Goal: Task Accomplishment & Management: Complete application form

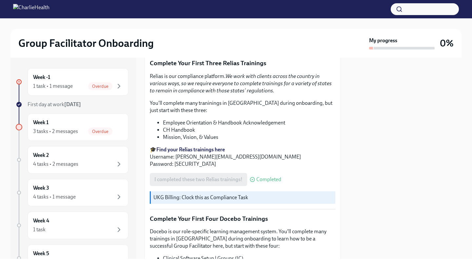
scroll to position [833, 0]
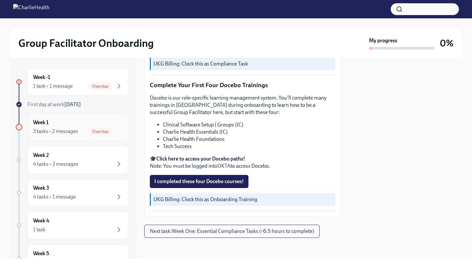
click at [88, 130] on div "3 tasks • 2 messages Overdue" at bounding box center [78, 131] width 90 height 8
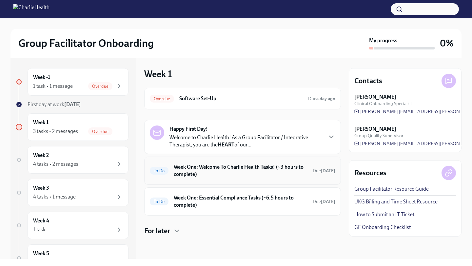
click at [204, 176] on h6 "Week One: Welcome To Charlie Health Tasks! (~3 hours to complete)" at bounding box center [241, 171] width 134 height 14
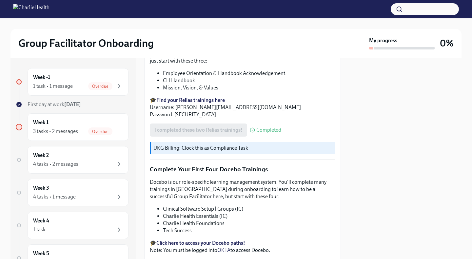
scroll to position [833, 0]
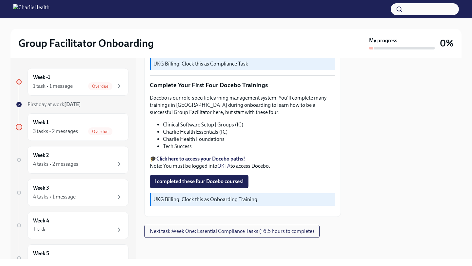
click at [205, 158] on strong "Click here to access your Docebo paths!" at bounding box center [200, 159] width 89 height 6
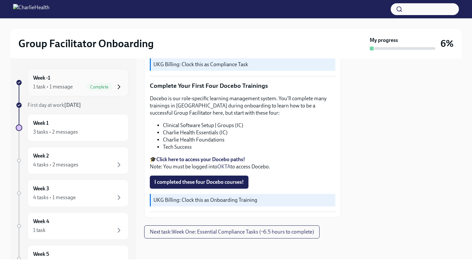
click at [118, 88] on icon "button" at bounding box center [119, 87] width 8 height 8
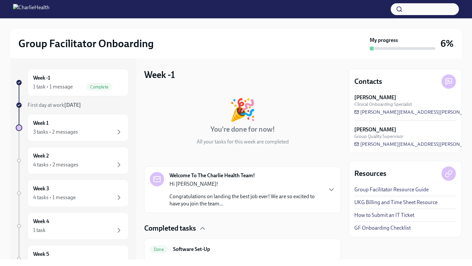
scroll to position [22, 0]
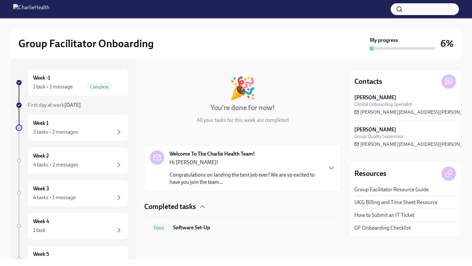
click at [191, 227] on h6 "Software Set-Up" at bounding box center [254, 227] width 162 height 7
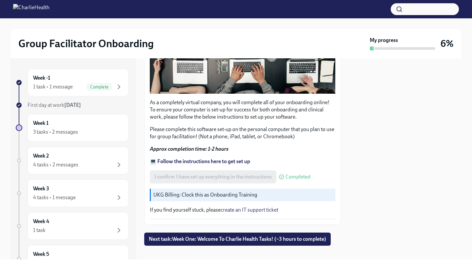
scroll to position [178, 0]
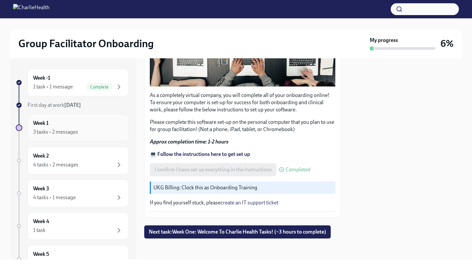
click at [104, 131] on div "3 tasks • 2 messages" at bounding box center [78, 132] width 90 height 8
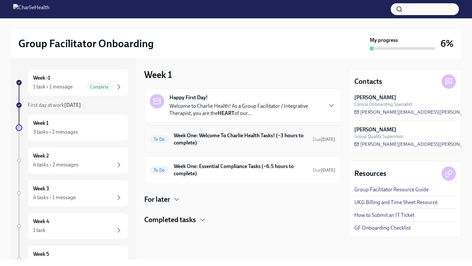
click at [227, 144] on h6 "Week One: Welcome To Charlie Health Tasks! (~3 hours to complete)" at bounding box center [241, 139] width 134 height 14
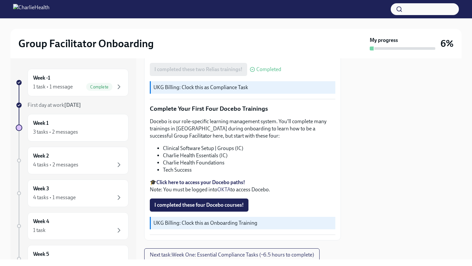
scroll to position [833, 0]
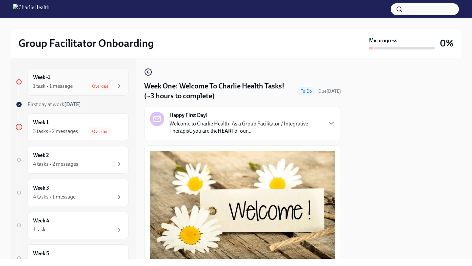
click at [110, 88] on span "Overdue" at bounding box center [100, 86] width 24 height 5
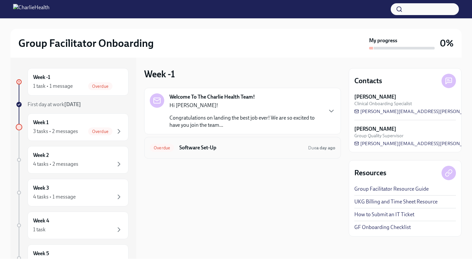
click at [214, 149] on h6 "Software Set-Up" at bounding box center [241, 147] width 124 height 7
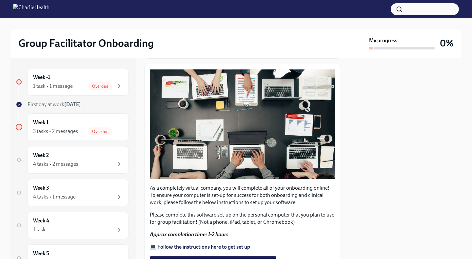
scroll to position [178, 0]
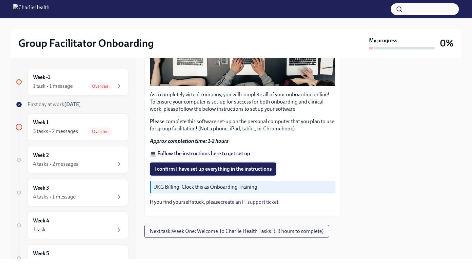
click at [209, 170] on span "I confirm I have set up everything in the instructions" at bounding box center [212, 169] width 117 height 7
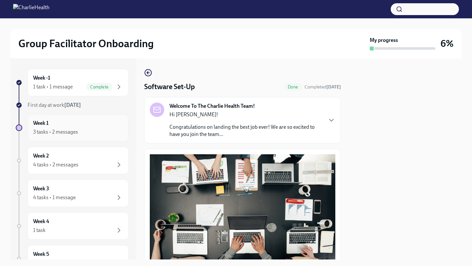
click at [98, 123] on div "Week 1 3 tasks • 2 messages" at bounding box center [78, 128] width 90 height 16
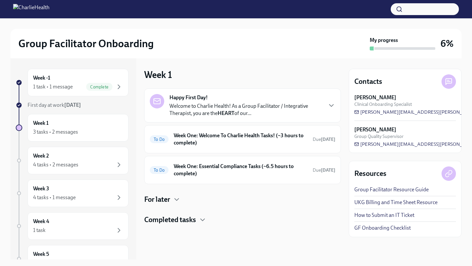
click at [261, 119] on div "Happy First Day! Welcome to Charlie Health! As a Group Facilitator / Integrativ…" at bounding box center [242, 105] width 197 height 34
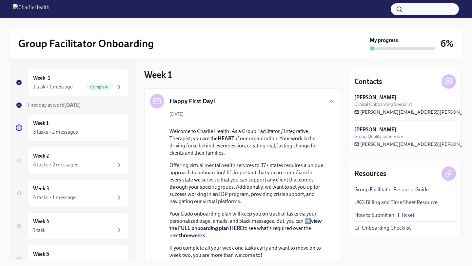
click at [261, 119] on div "September 23rd Welcome to Charlie Health! As a Group Facilitator / Integrative …" at bounding box center [243, 228] width 186 height 234
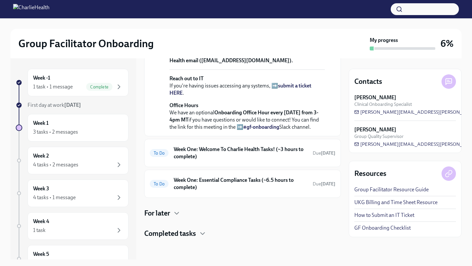
scroll to position [274, 0]
click at [249, 162] on div "To Do Week One: Welcome To Charlie Health Tasks! (~3 hours to complete) Due [DA…" at bounding box center [243, 153] width 186 height 17
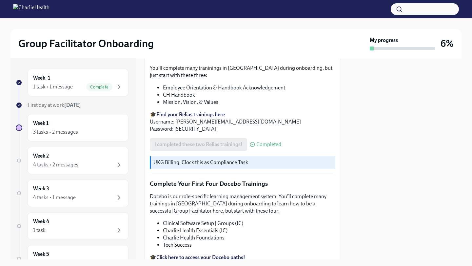
scroll to position [684, 0]
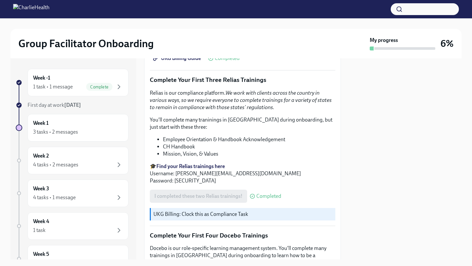
click at [196, 174] on p "🎓 Find your Relias trainings here Username: pooja.bhula@charliehealth.com Passw…" at bounding box center [243, 174] width 186 height 22
drag, startPoint x: 260, startPoint y: 174, endPoint x: 176, endPoint y: 174, distance: 84.2
click at [176, 174] on p "🎓 Find your Relias trainings here Username: pooja.bhula@charliehealth.com Passw…" at bounding box center [243, 174] width 186 height 22
copy p "pooja.bhula@charliehealth.com"
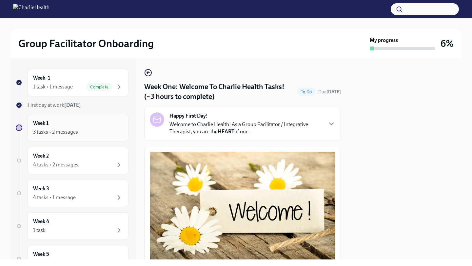
click at [70, 127] on div "Week 1 3 tasks • 2 messages" at bounding box center [78, 128] width 90 height 16
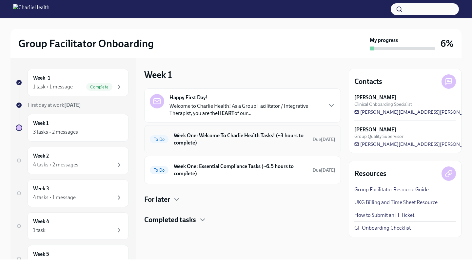
click at [206, 145] on h6 "Week One: Welcome To Charlie Health Tasks! (~3 hours to complete)" at bounding box center [241, 139] width 134 height 14
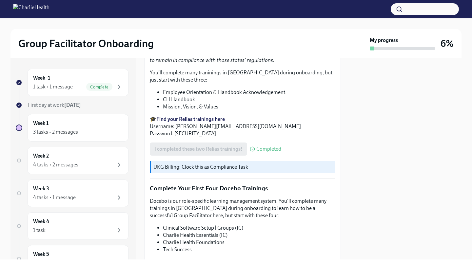
scroll to position [731, 0]
click at [189, 95] on li "Employee Orientation & Handbook Acknowledgement" at bounding box center [249, 92] width 172 height 7
drag, startPoint x: 281, startPoint y: 92, endPoint x: 166, endPoint y: 90, distance: 115.7
click at [165, 90] on li "Employee Orientation & Handbook Acknowledgement" at bounding box center [249, 92] width 172 height 7
click at [179, 100] on li "CH Handbook" at bounding box center [249, 99] width 172 height 7
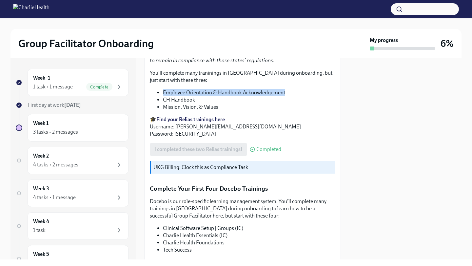
drag, startPoint x: 284, startPoint y: 93, endPoint x: 161, endPoint y: 88, distance: 124.0
click at [161, 88] on div "Relias is our compliance platform. We work with clients across the country in v…" at bounding box center [243, 90] width 186 height 95
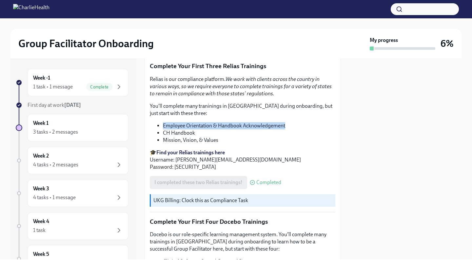
scroll to position [696, 0]
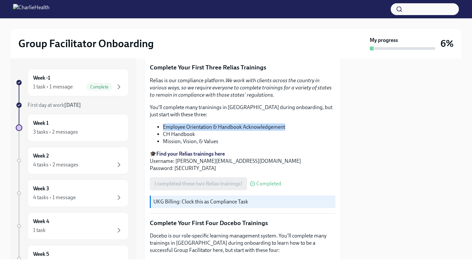
copy li "Employee Orientation & Handbook Acknowledgement"
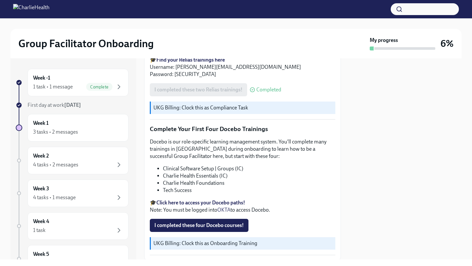
scroll to position [833, 0]
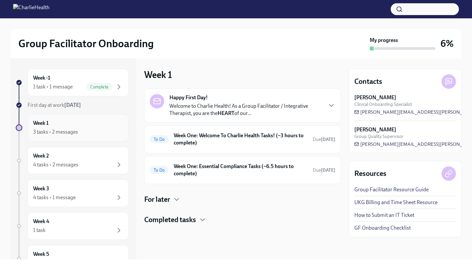
click at [86, 132] on div "3 tasks • 2 messages" at bounding box center [78, 132] width 90 height 8
click at [254, 141] on h6 "Week One: Welcome To Charlie Health Tasks! (~3 hours to complete)" at bounding box center [241, 139] width 134 height 14
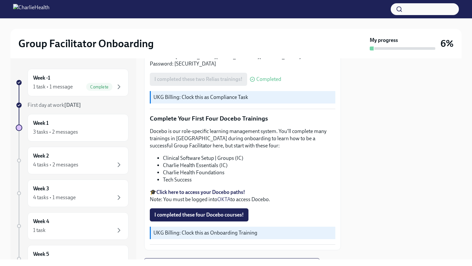
scroll to position [801, 0]
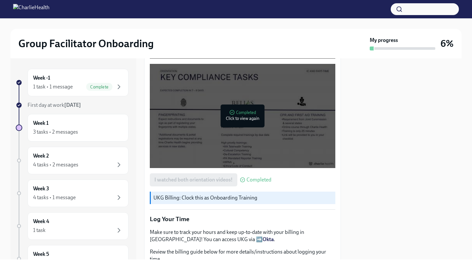
scroll to position [435, 0]
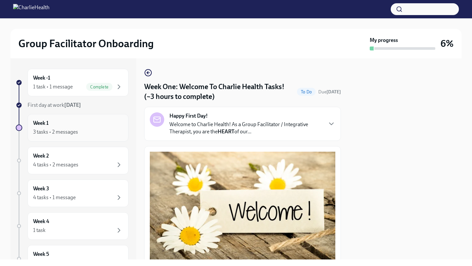
click at [110, 127] on div "Week 1 3 tasks • 2 messages" at bounding box center [78, 128] width 90 height 16
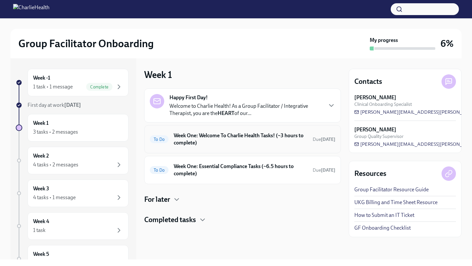
click at [232, 138] on h6 "Week One: Welcome To Charlie Health Tasks! (~3 hours to complete)" at bounding box center [241, 139] width 134 height 14
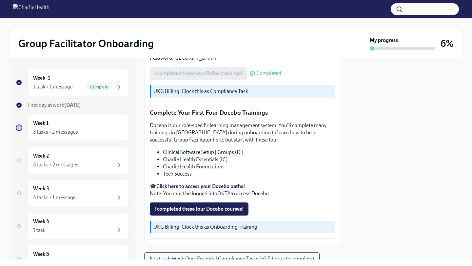
scroll to position [833, 0]
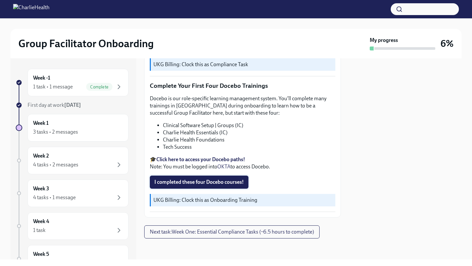
click at [186, 181] on span "I completed these four Docebo courses!" at bounding box center [198, 182] width 89 height 7
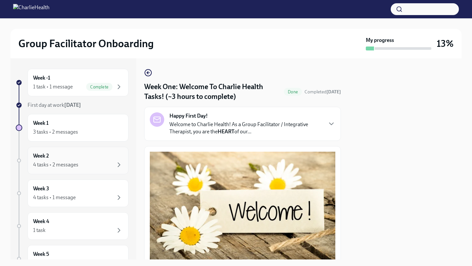
click at [100, 169] on div "Week 2 4 tasks • 2 messages" at bounding box center [78, 161] width 101 height 28
